Goal: Information Seeking & Learning: Check status

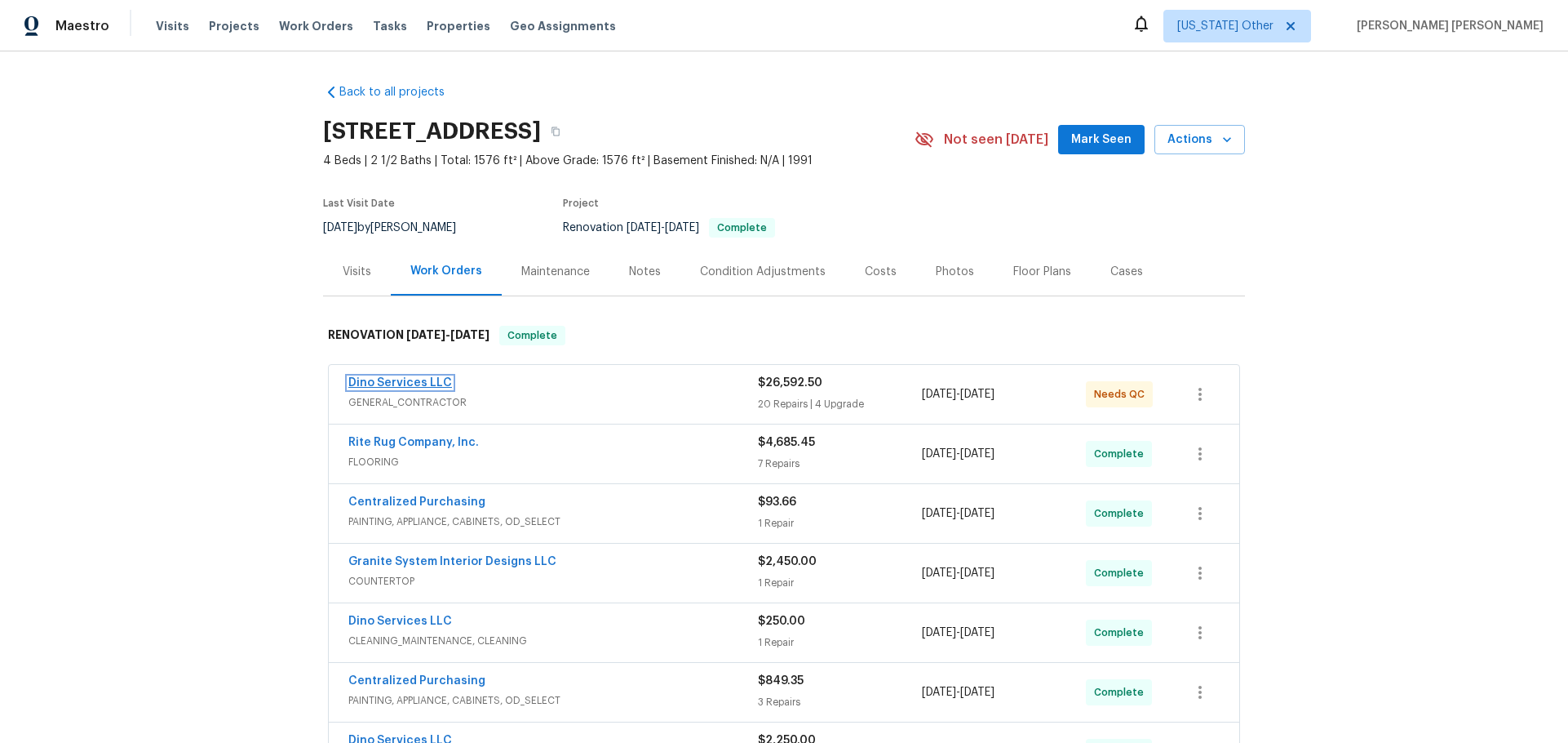
click at [395, 385] on link "Dino Services LLC" at bounding box center [399, 383] width 104 height 12
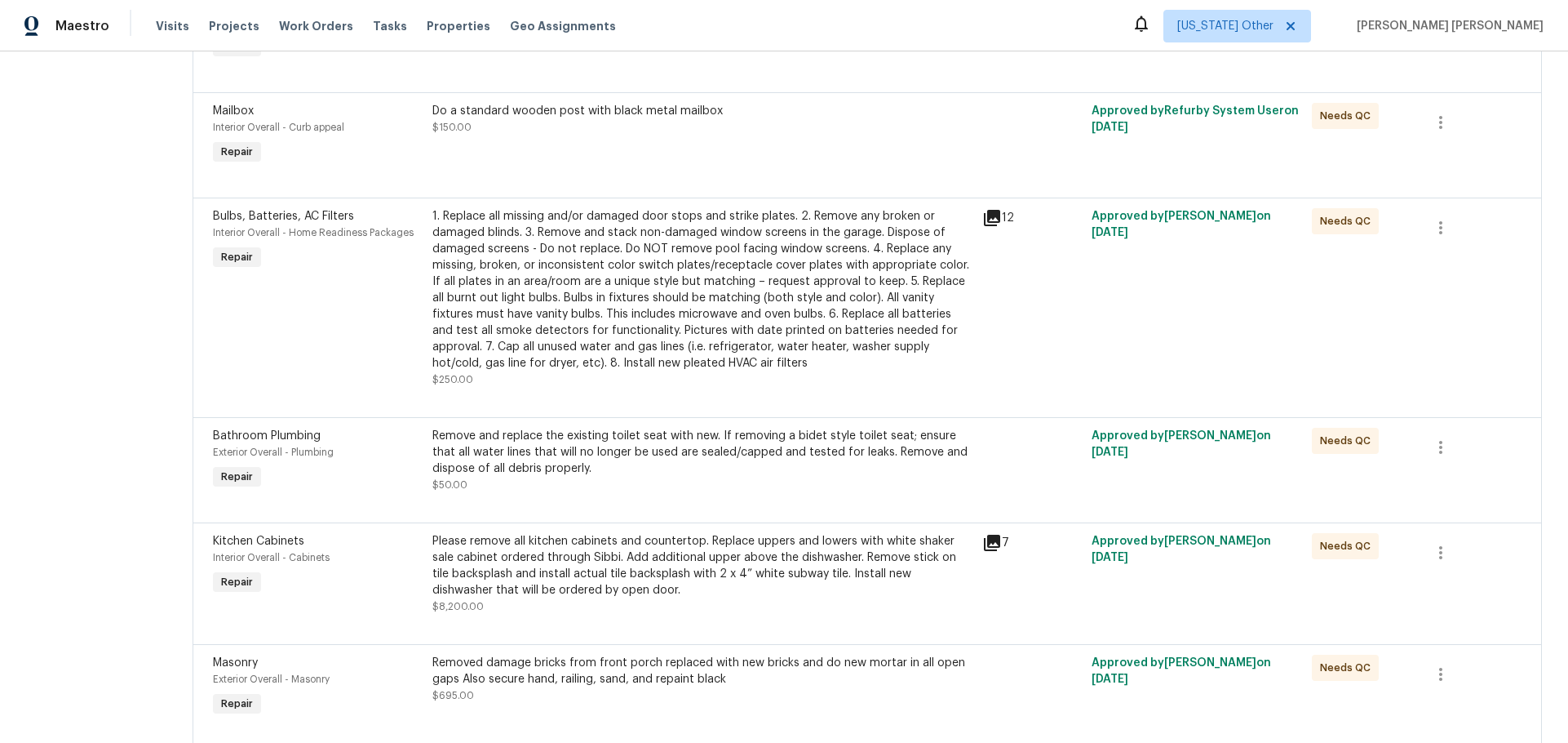
scroll to position [81, 0]
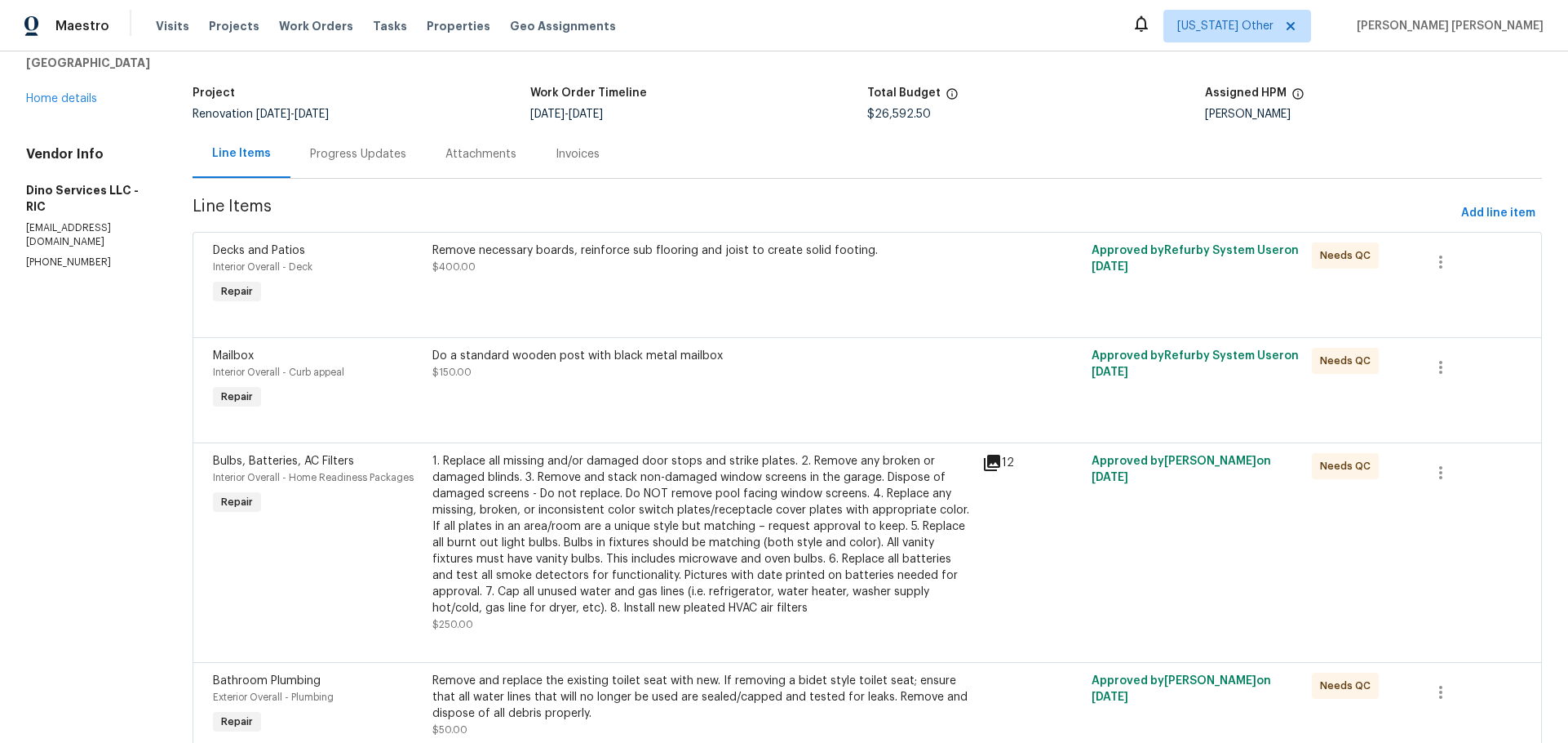
click at [336, 162] on div "Progress Updates" at bounding box center [358, 154] width 135 height 48
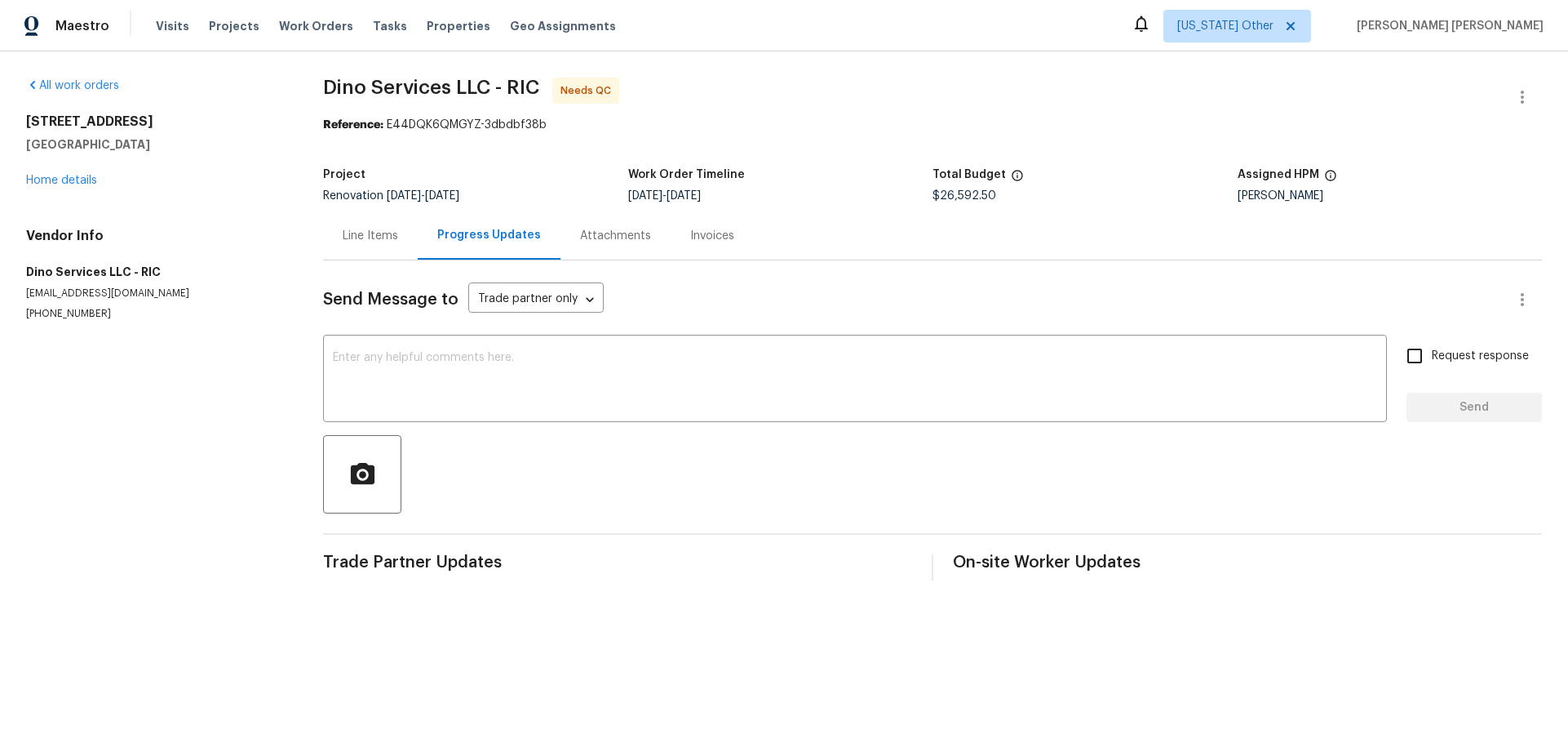
click at [382, 238] on div "Line Items" at bounding box center [370, 236] width 56 height 16
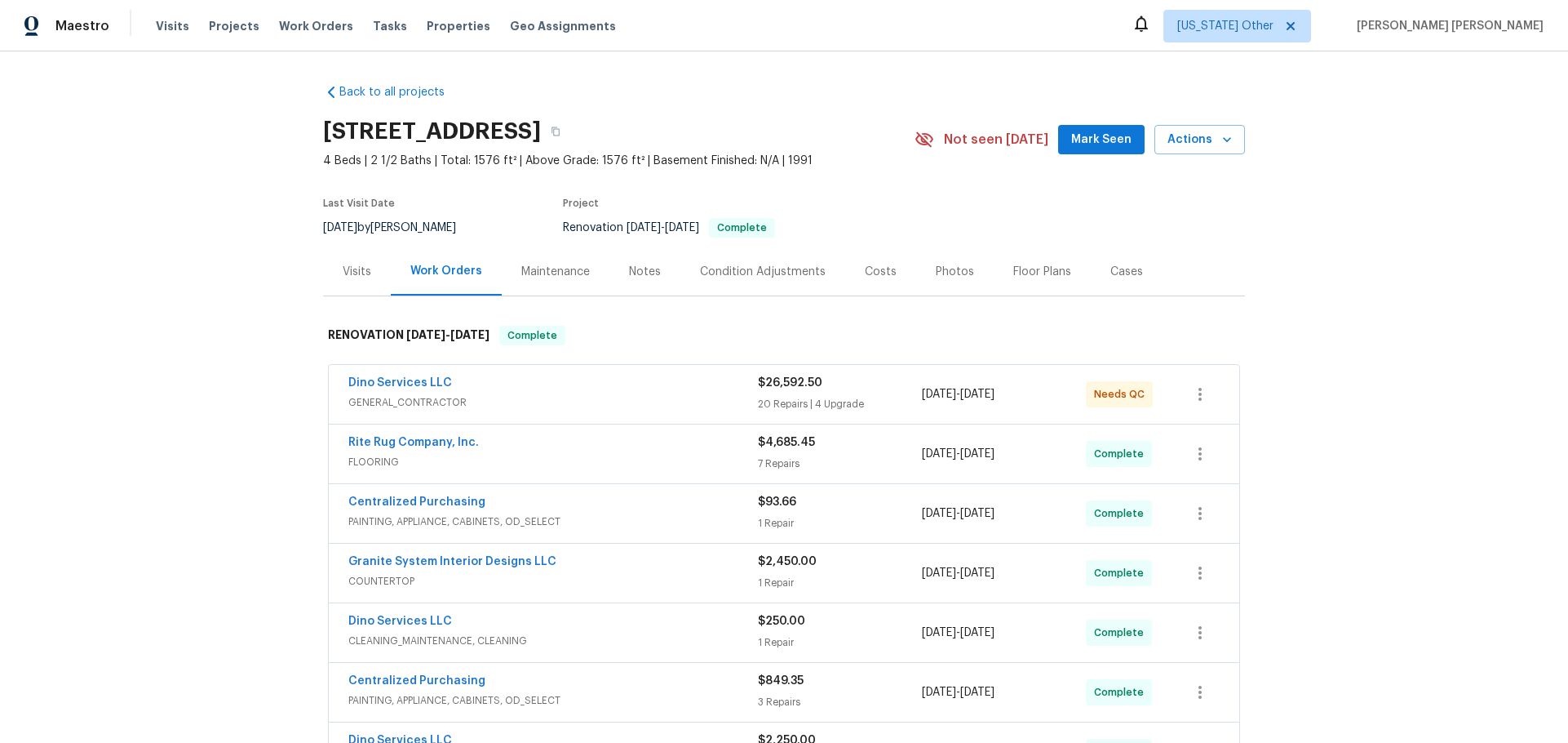
click at [256, 463] on div "Back to all projects [STREET_ADDRESS] 4 Beds | 2 1/2 Baths | Total: 1576 ft² | …" at bounding box center [784, 397] width 1568 height 691
click at [359, 279] on div "Visits" at bounding box center [357, 272] width 28 height 16
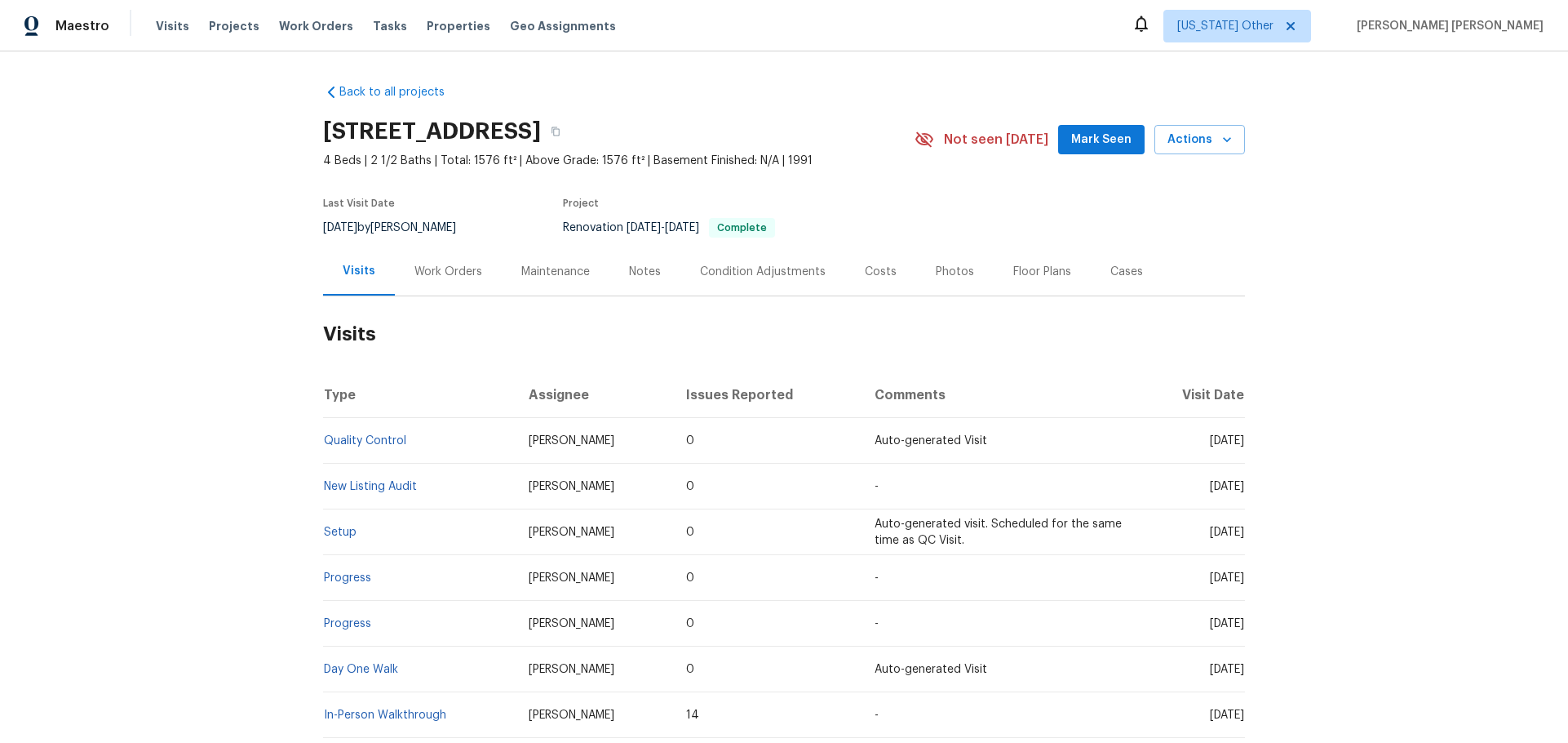
click at [439, 276] on div "Work Orders" at bounding box center [448, 272] width 67 height 16
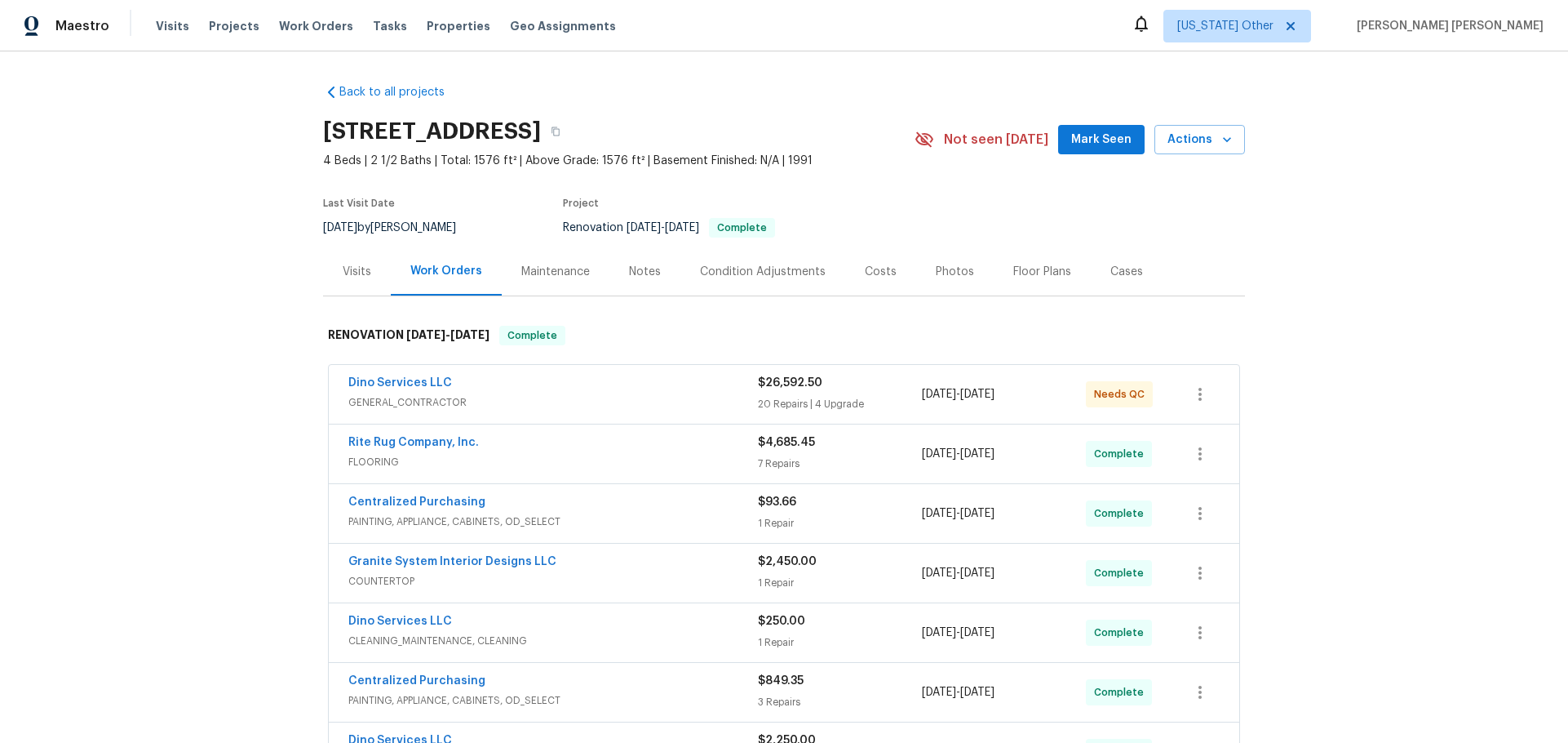
click at [407, 375] on span "Dino Services LLC" at bounding box center [399, 383] width 104 height 16
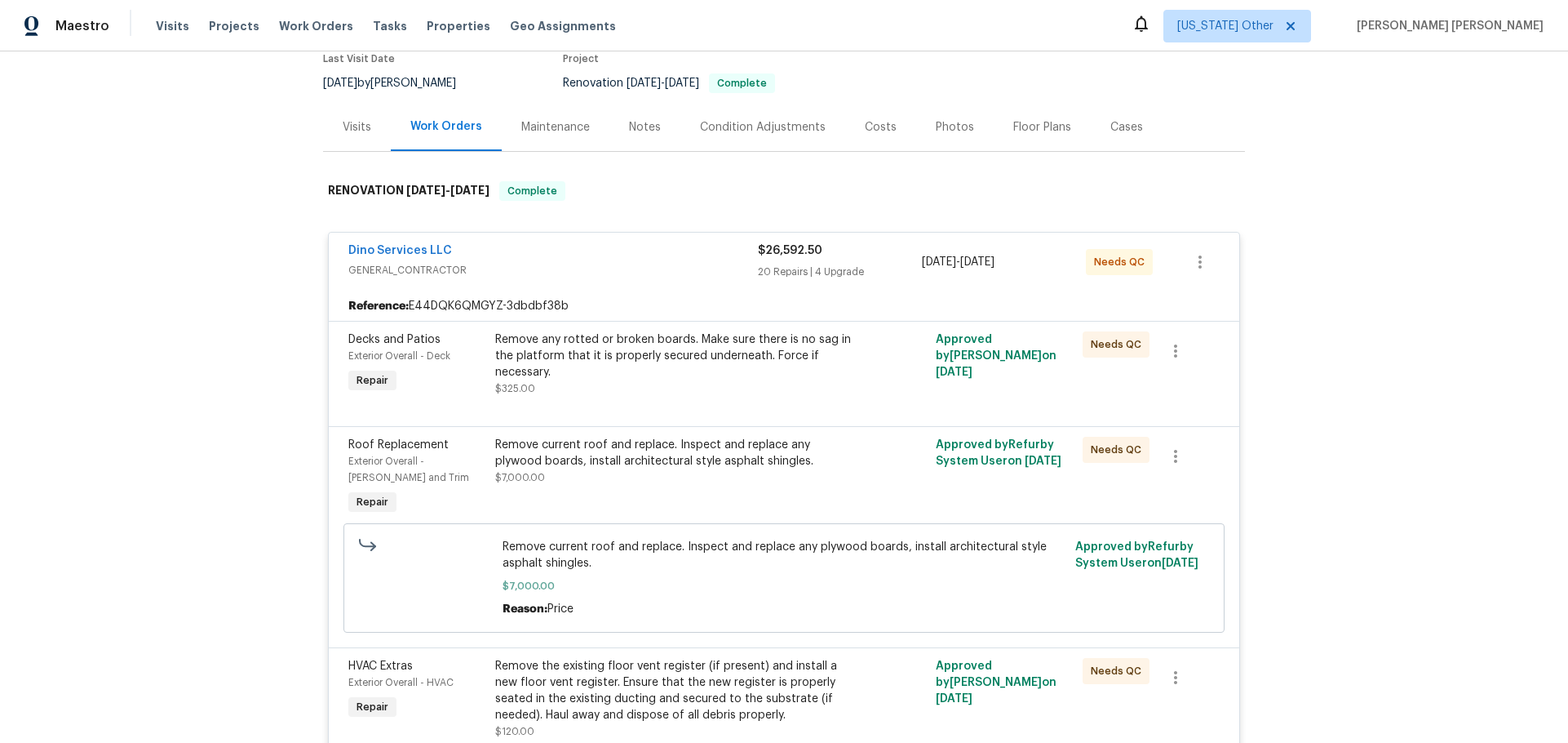
scroll to position [1060, 0]
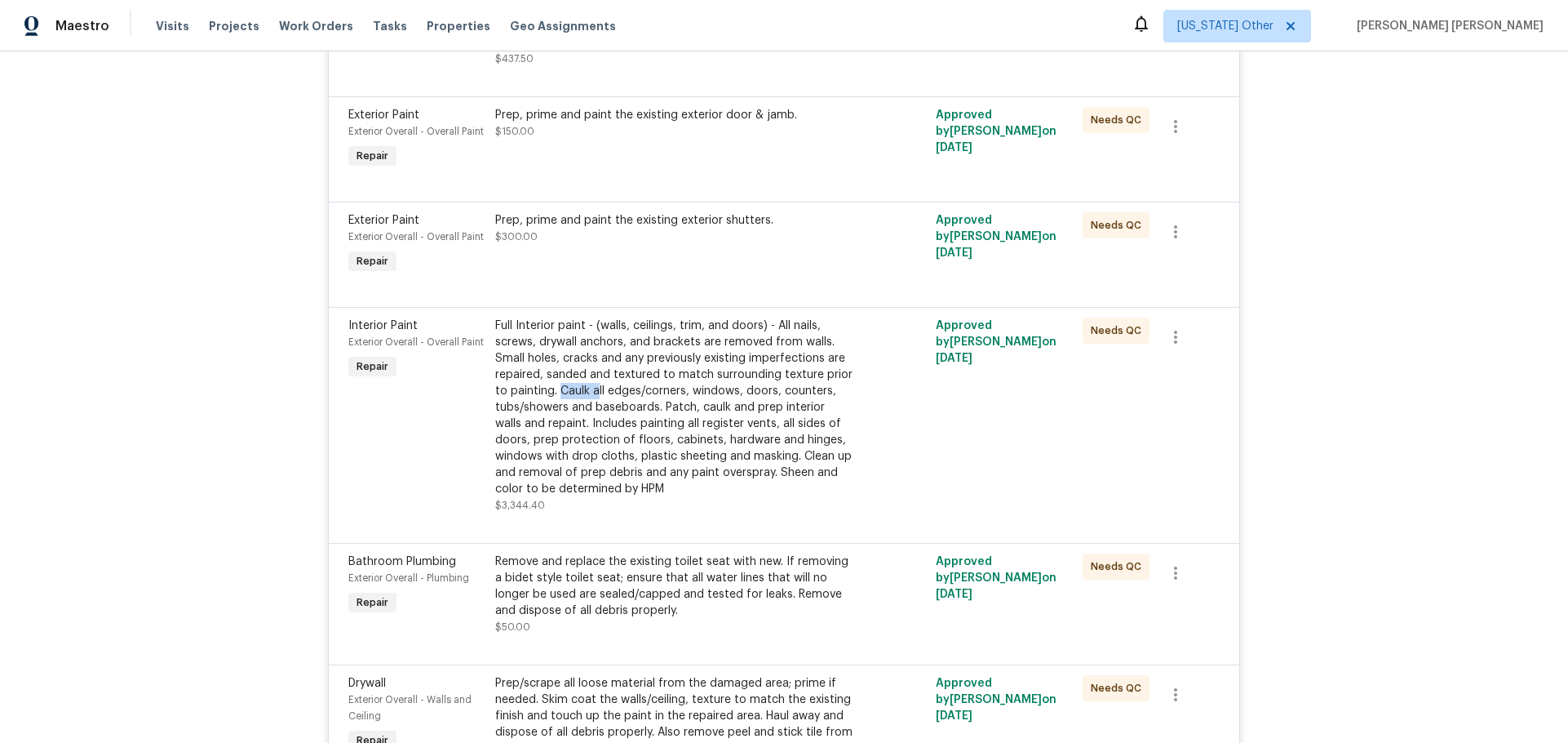
drag, startPoint x: 556, startPoint y: 390, endPoint x: 590, endPoint y: 396, distance: 34.5
click at [590, 396] on div "Full Interior paint - (walls, ceilings, trim, and doors) - All nails, screws, d…" at bounding box center [674, 406] width 358 height 180
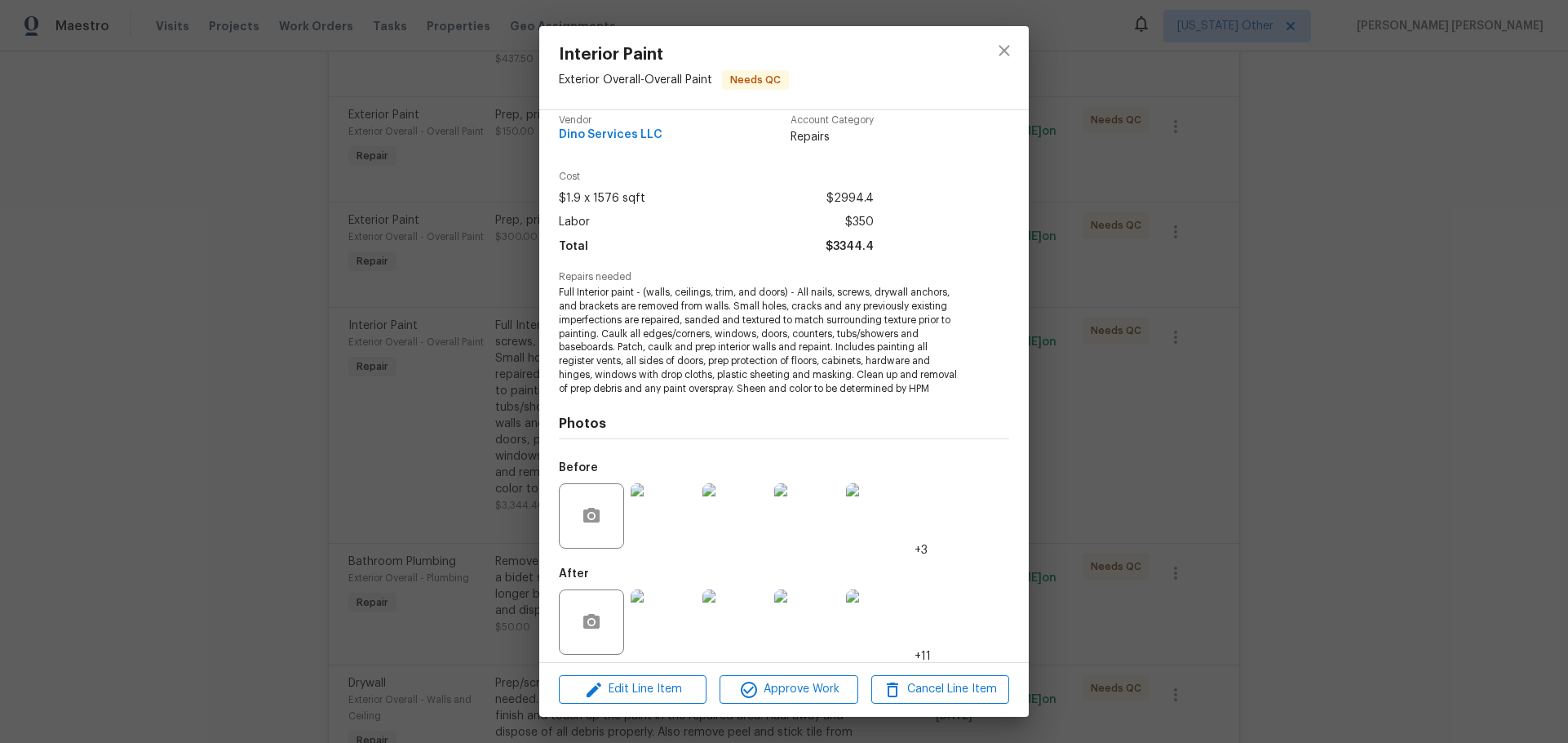
scroll to position [36, 0]
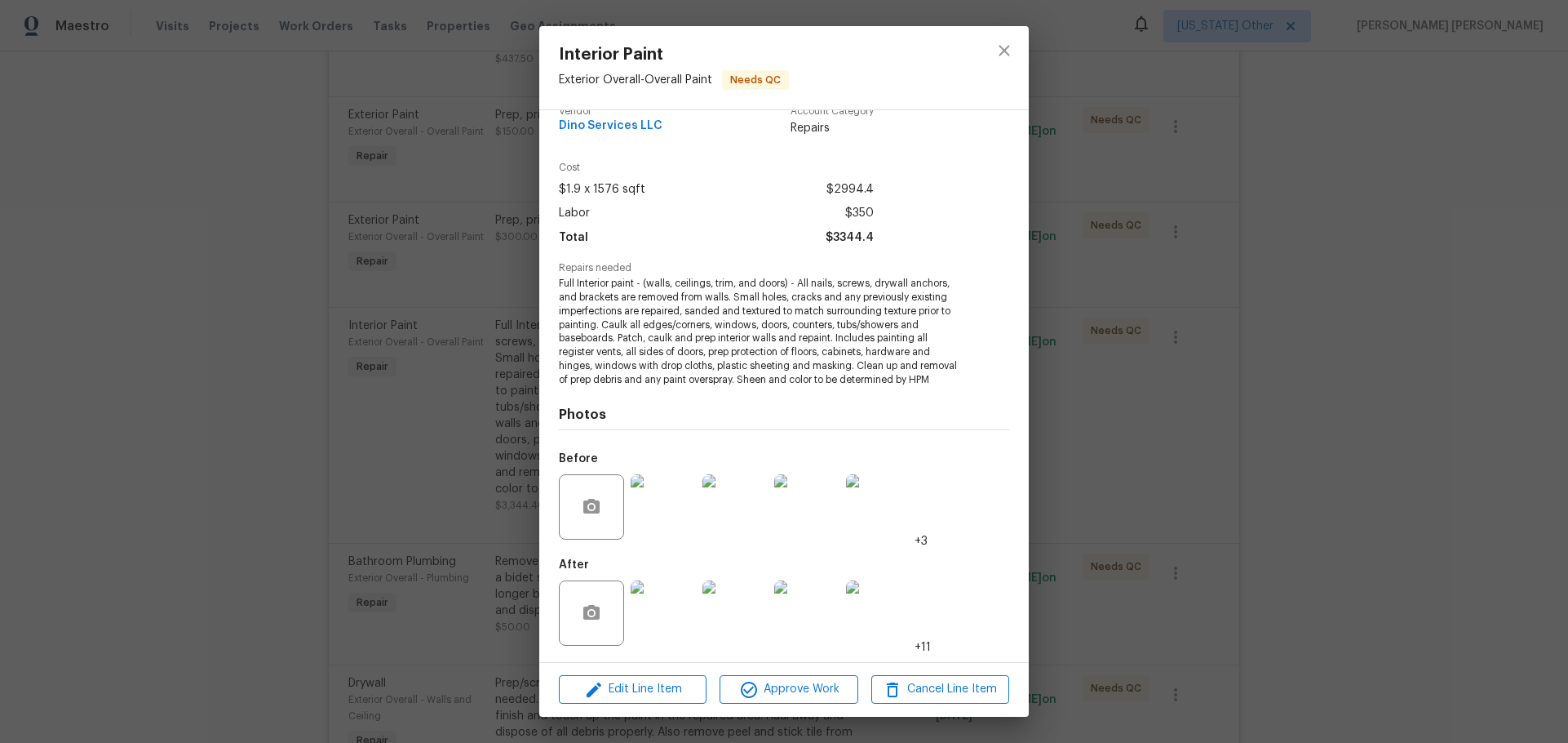
click at [258, 400] on div "Interior Paint Exterior Overall - Overall Paint Needs QC Vendor Dino Services L…" at bounding box center [784, 371] width 1568 height 743
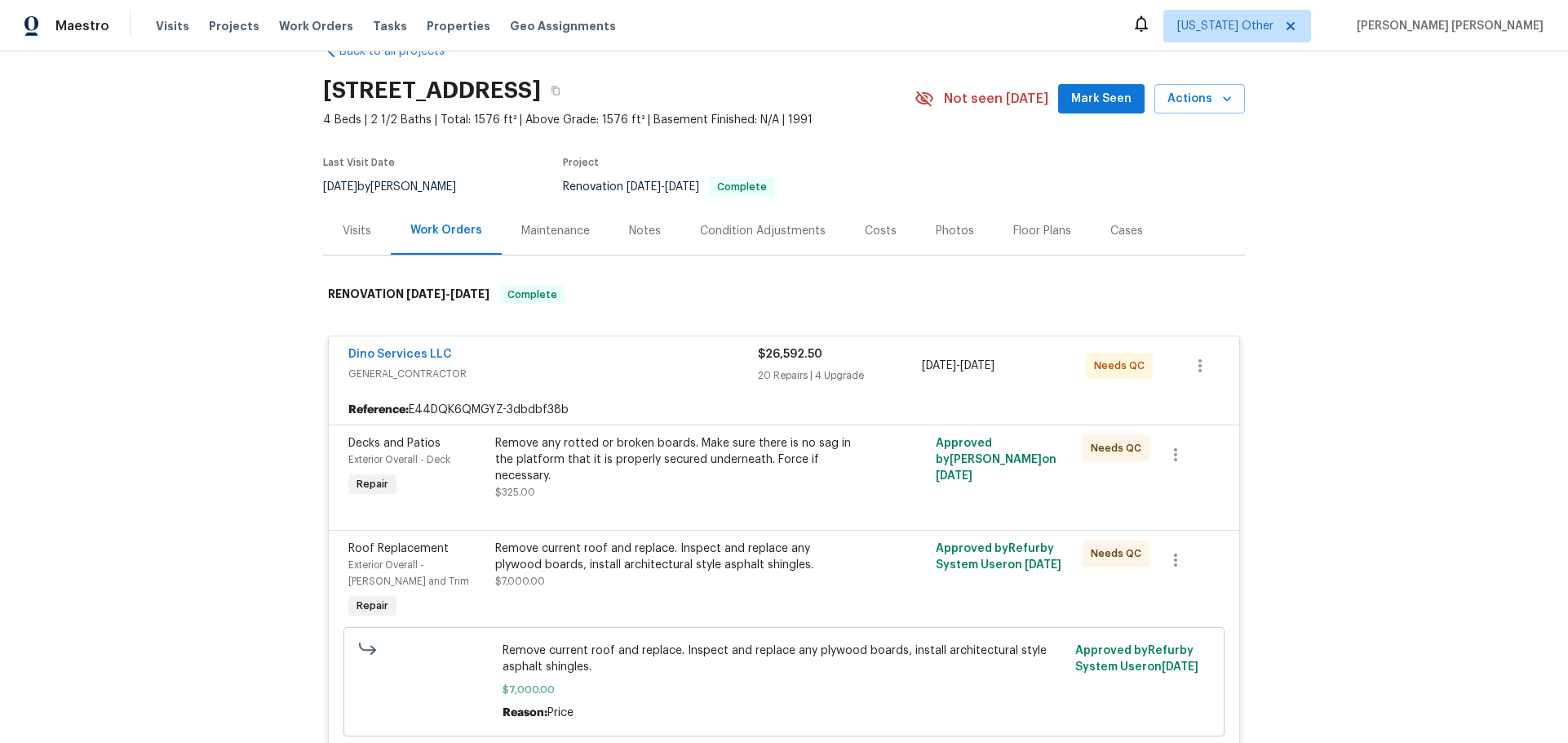
scroll to position [0, 0]
